Goal: Find specific page/section: Find specific page/section

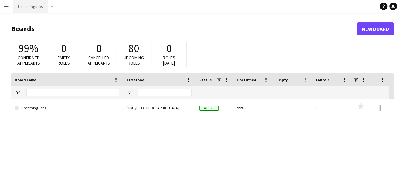
click at [16, 5] on button "Upcoming Jobs Close" at bounding box center [30, 6] width 35 height 12
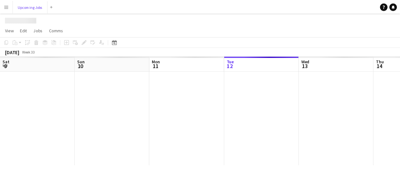
scroll to position [0, 151]
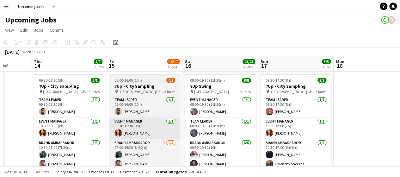
drag, startPoint x: 345, startPoint y: 116, endPoint x: 121, endPoint y: 124, distance: 224.0
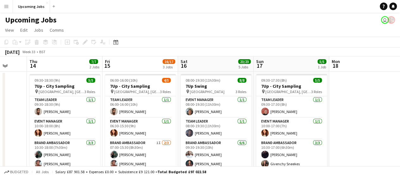
scroll to position [0, 205]
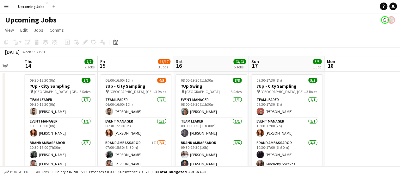
drag, startPoint x: 367, startPoint y: 114, endPoint x: 363, endPoint y: 116, distance: 4.8
